Goal: Transaction & Acquisition: Subscribe to service/newsletter

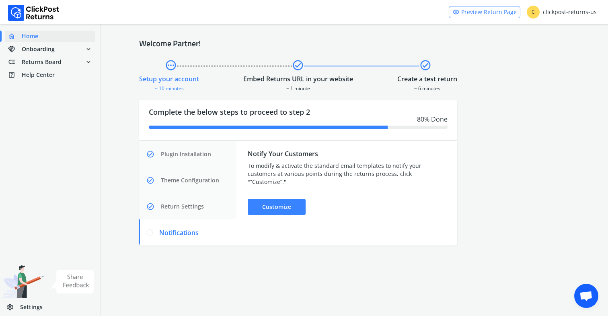
click at [43, 308] on link "settings Settings" at bounding box center [50, 307] width 100 height 18
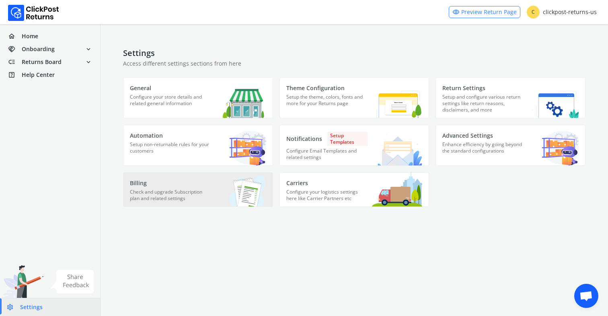
click at [188, 191] on p "Check and upgrade Subscription plan and related settings" at bounding box center [171, 198] width 82 height 18
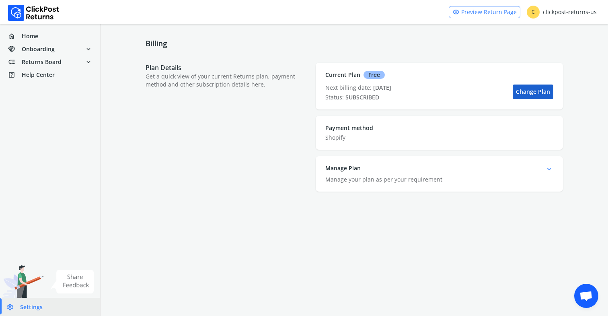
click at [530, 93] on link "Change Plan" at bounding box center [533, 91] width 41 height 14
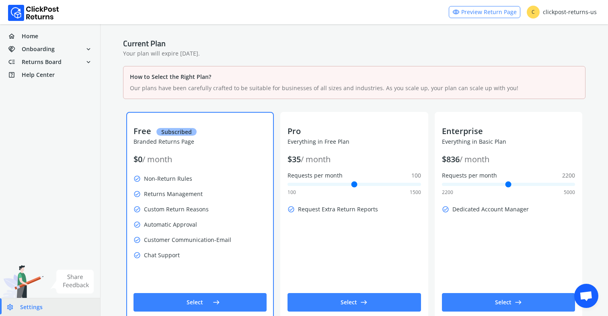
scroll to position [27, 0]
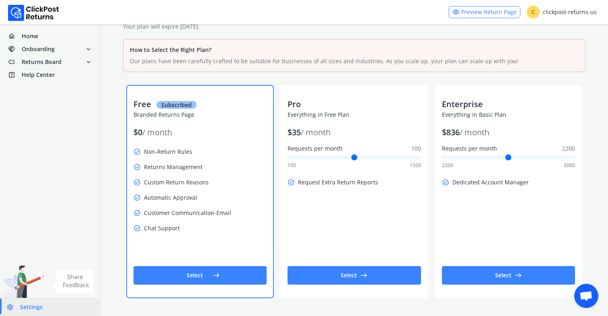
click at [215, 278] on span "east" at bounding box center [216, 274] width 7 height 11
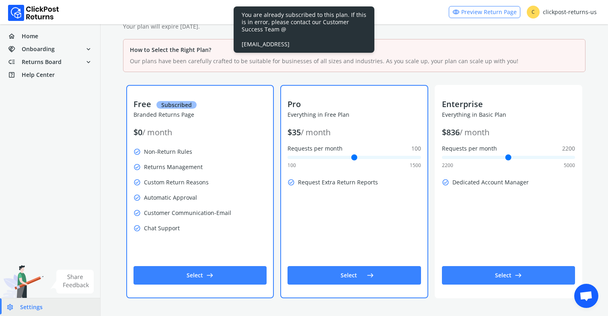
click at [357, 271] on button "Select east" at bounding box center [353, 275] width 133 height 18
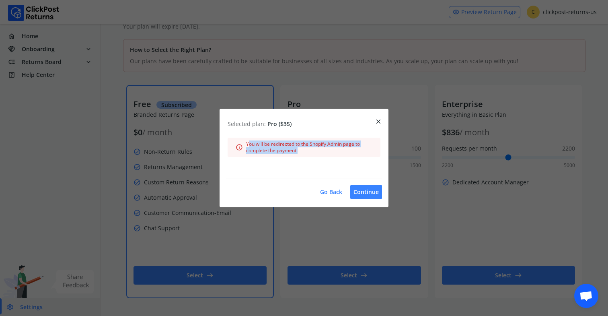
drag, startPoint x: 277, startPoint y: 145, endPoint x: 324, endPoint y: 154, distance: 47.0
click at [324, 154] on div "info You will be redirected to the Shopify Admin page to complete the payment." at bounding box center [304, 147] width 153 height 19
click at [363, 195] on button "Continue" at bounding box center [366, 192] width 32 height 14
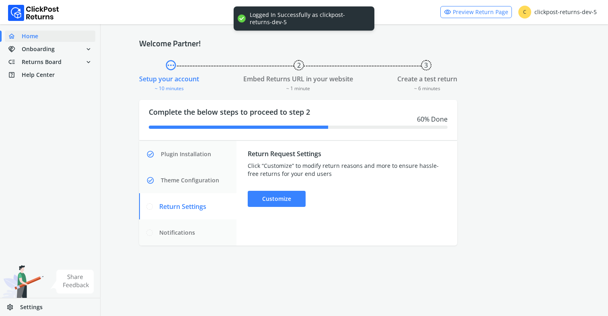
click at [47, 304] on link "settings Settings" at bounding box center [50, 307] width 100 height 18
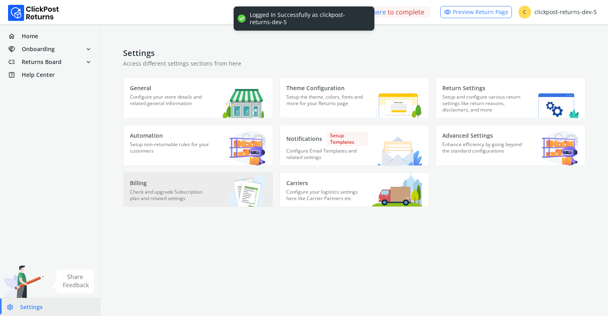
click at [186, 189] on p "Check and upgrade Subscription plan and related settings" at bounding box center [171, 198] width 82 height 18
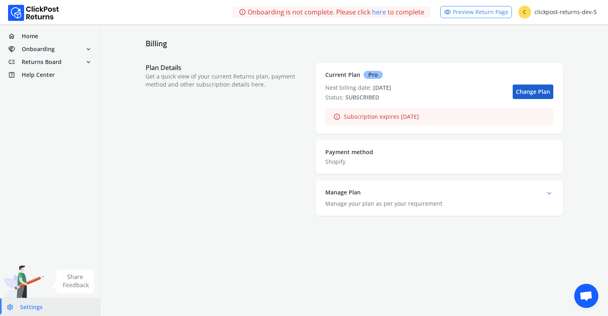
click at [535, 87] on link "Change Plan" at bounding box center [533, 91] width 41 height 14
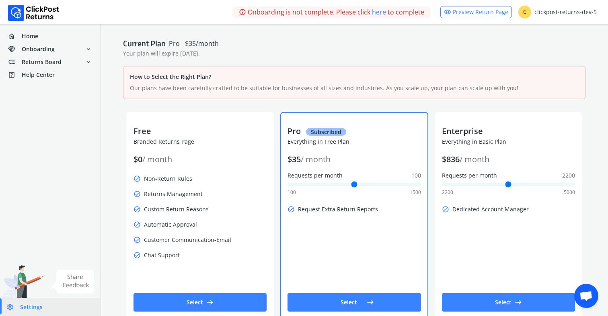
scroll to position [27, 0]
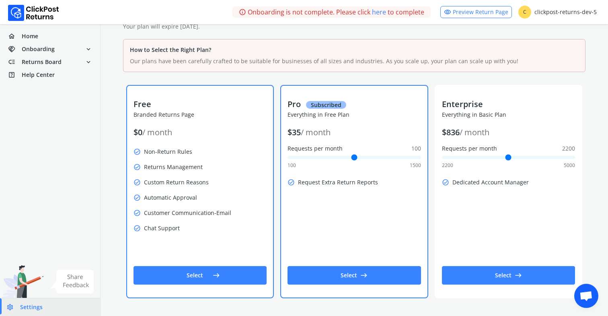
click at [213, 273] on span "east" at bounding box center [216, 274] width 7 height 11
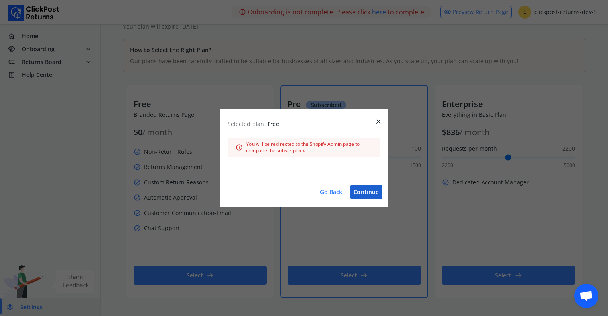
click at [372, 193] on button "Continue" at bounding box center [366, 192] width 32 height 14
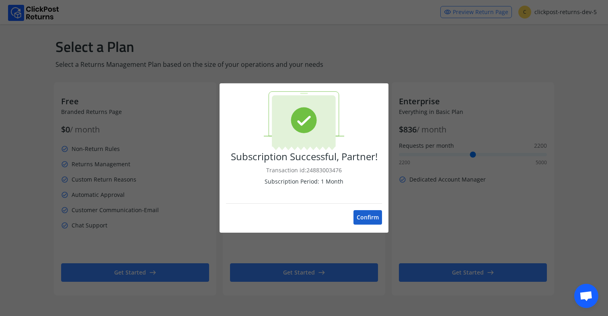
click at [367, 218] on button "Confirm" at bounding box center [367, 217] width 29 height 14
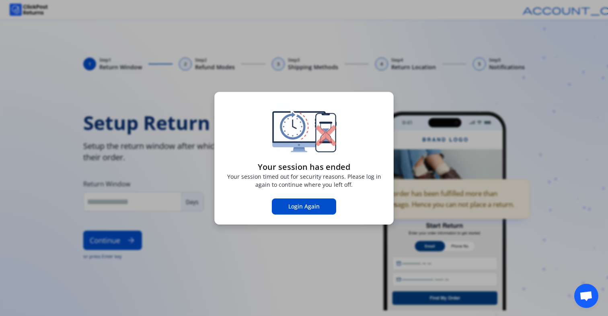
click at [178, 72] on div "Your session has ended Your session timed out for security reasons. Please log …" at bounding box center [304, 158] width 608 height 316
